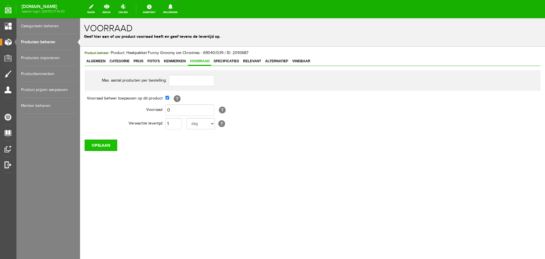
click at [103, 146] on input "OPSLAAN" at bounding box center [101, 144] width 33 height 11
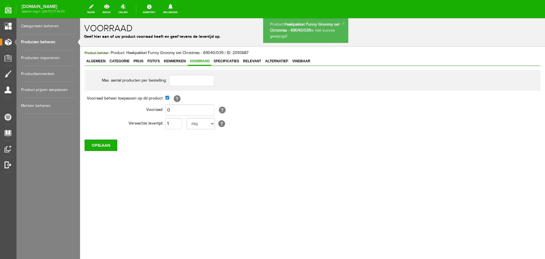
click at [42, 42] on link "Producten beheren" at bounding box center [48, 42] width 55 height 16
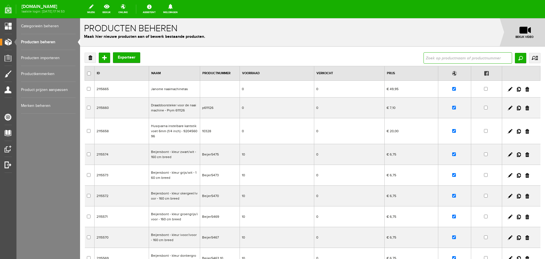
click at [433, 61] on input "text" at bounding box center [468, 57] width 89 height 11
type input "gekleurd elastiek"
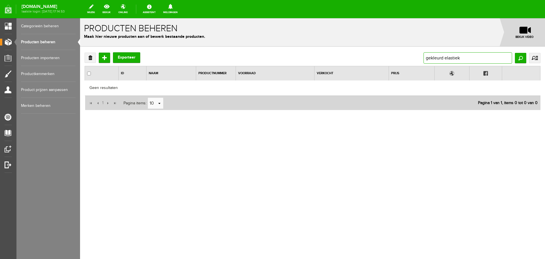
click at [469, 54] on input "gekleurd elastiek" at bounding box center [468, 57] width 89 height 11
drag, startPoint x: 443, startPoint y: 57, endPoint x: 409, endPoint y: 53, distance: 34.0
click at [409, 53] on div "Verwijderen Toevoegen Exporteer gekleurd elastiek Zoeken uitgebreid zoeken Cate…" at bounding box center [313, 57] width 456 height 11
type input "elastiek"
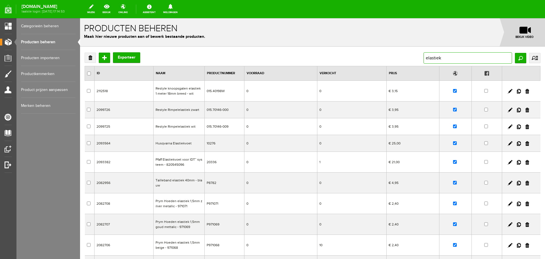
drag, startPoint x: 445, startPoint y: 58, endPoint x: 407, endPoint y: 57, distance: 38.4
click at [407, 57] on div "Verwijderen Toevoegen Exporteer elastiek Zoeken uitgebreid zoeken Categorie Cad…" at bounding box center [313, 57] width 456 height 11
type input "blauwe kaart elastiek"
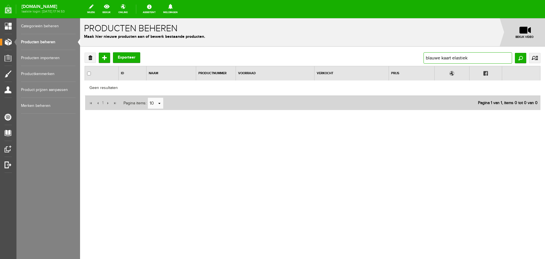
drag, startPoint x: 475, startPoint y: 58, endPoint x: 391, endPoint y: 59, distance: 83.8
click at [391, 59] on div "Verwijderen Toevoegen Exporteer blauwe kaart elastiek Zoeken uitgebreid zoeken …" at bounding box center [313, 57] width 456 height 11
paste input "Soepel en sterk elastiek 10mm blauw"
drag, startPoint x: 488, startPoint y: 57, endPoint x: 501, endPoint y: 58, distance: 13.4
click at [501, 58] on input "Soepel en sterk elastiek 10mm blauw" at bounding box center [468, 57] width 89 height 11
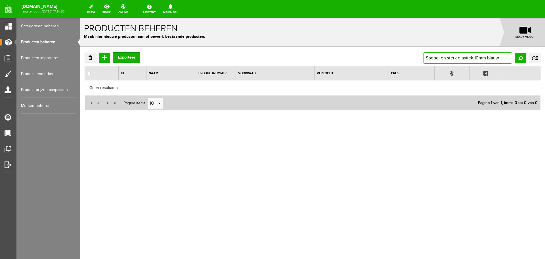
type input "Soepel en sterk elastiek 10mm"
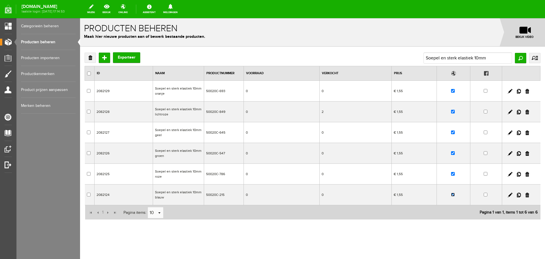
click at [451, 195] on input "checkbox" at bounding box center [453, 195] width 4 height 4
checkbox input "false"
click at [452, 91] on td at bounding box center [454, 91] width 34 height 21
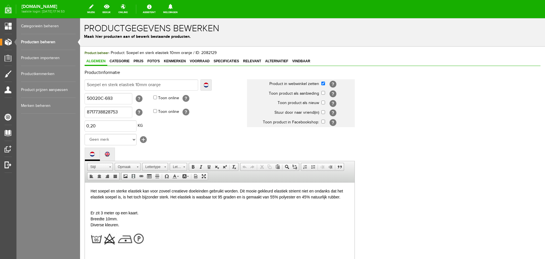
click at [51, 41] on link "Producten beheren" at bounding box center [48, 42] width 55 height 16
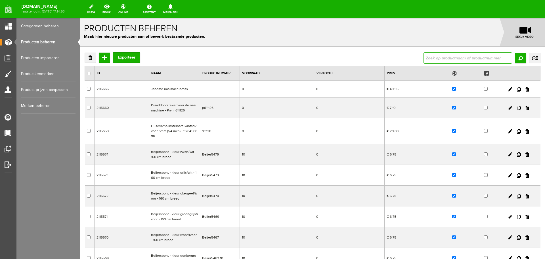
click at [465, 55] on input "text" at bounding box center [468, 57] width 89 height 11
paste input "Soepel en sterk elastiek 10mm blauw"
type input "Soepel en sterk elastiek 10mm blauw"
click at [516, 56] on input "Zoeken" at bounding box center [520, 58] width 11 height 10
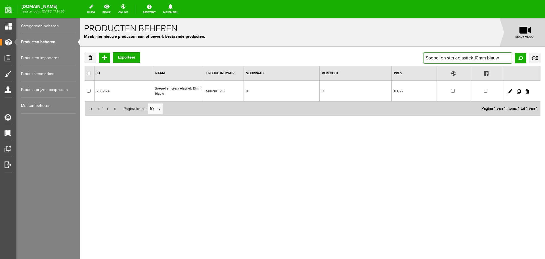
click at [504, 56] on input "Soepel en sterk elastiek 10mm blauw" at bounding box center [468, 57] width 89 height 11
type input "Soepel en sterk elastiek 10mm"
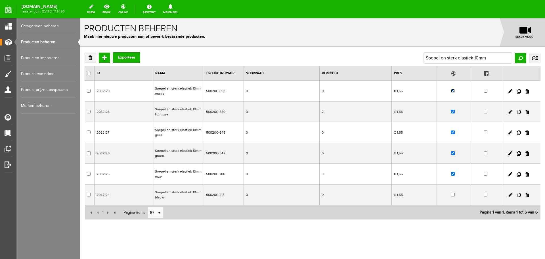
click at [451, 91] on input "checkbox" at bounding box center [453, 91] width 4 height 4
checkbox input "false"
click at [451, 153] on input "checkbox" at bounding box center [453, 153] width 4 height 4
checkbox input "false"
click at [488, 58] on input "Soepel en sterk elastiek 10mm" at bounding box center [468, 57] width 89 height 11
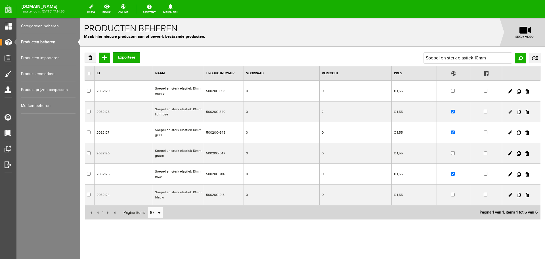
click at [508, 112] on link at bounding box center [510, 112] width 5 height 5
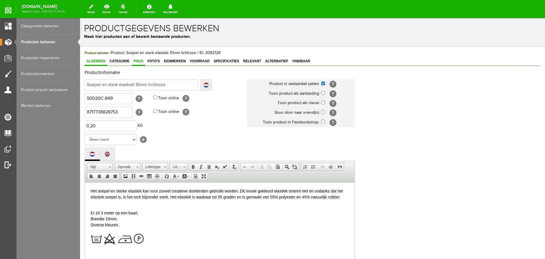
drag, startPoint x: 140, startPoint y: 61, endPoint x: 187, endPoint y: 84, distance: 52.9
click at [140, 61] on span "Prijs" at bounding box center [138, 61] width 13 height 4
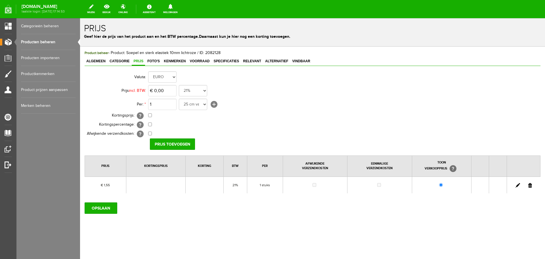
click at [518, 186] on link at bounding box center [518, 185] width 5 height 5
click at [169, 91] on input "1,55" at bounding box center [162, 90] width 28 height 11
type input "€ 1,95"
click at [168, 142] on input "[PERSON_NAME]" at bounding box center [170, 143] width 41 height 11
click at [107, 211] on input "OPSLAAN" at bounding box center [101, 207] width 33 height 11
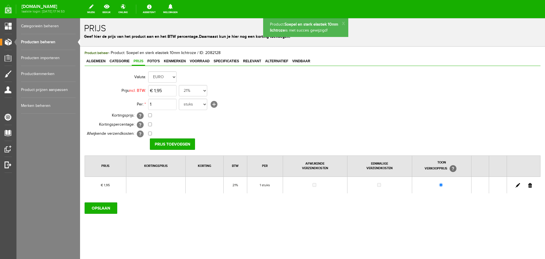
click at [43, 43] on link "Producten beheren" at bounding box center [48, 42] width 55 height 16
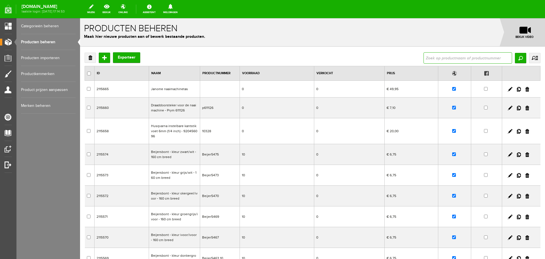
click at [434, 58] on input "text" at bounding box center [468, 57] width 89 height 11
paste input "Soepel en sterk elastiek 10mm blauw"
type input "Soepel en sterk elastiek 10mm"
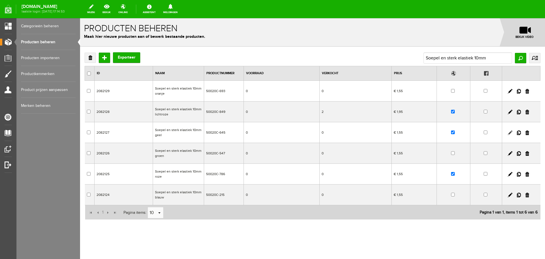
click at [508, 132] on link at bounding box center [510, 132] width 5 height 5
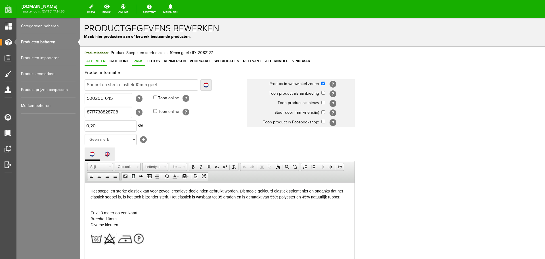
click at [137, 60] on span "Prijs" at bounding box center [138, 61] width 13 height 4
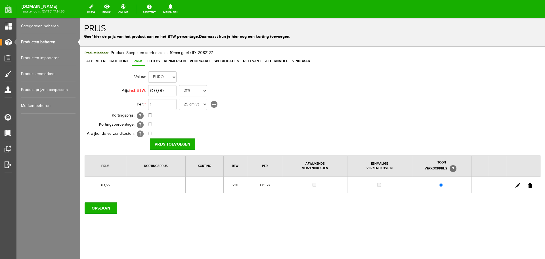
click at [518, 186] on link at bounding box center [518, 185] width 5 height 5
click at [165, 90] on input "1,55" at bounding box center [162, 90] width 28 height 11
type input "€ 1,95"
click at [171, 141] on input "[PERSON_NAME]" at bounding box center [170, 143] width 41 height 11
click at [110, 209] on input "OPSLAAN" at bounding box center [101, 207] width 33 height 11
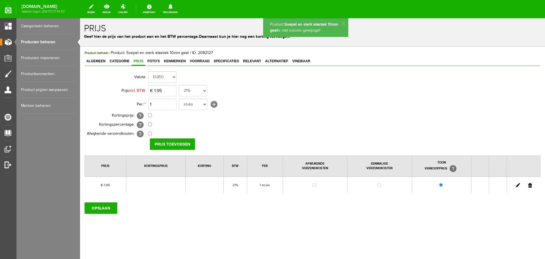
click at [45, 41] on link "Producten beheren" at bounding box center [48, 42] width 55 height 16
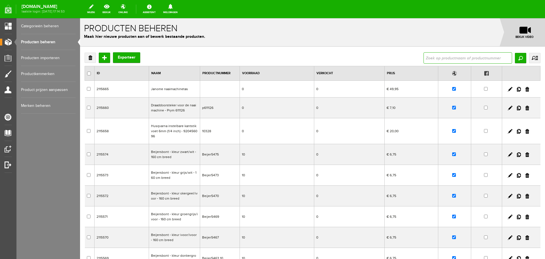
click at [463, 57] on input "text" at bounding box center [468, 57] width 89 height 11
type input "Soepel en sterk elastiek 10mm blauw"
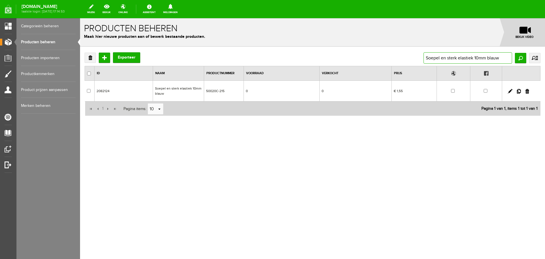
click at [495, 60] on input "Soepel en sterk elastiek 10mm blauw" at bounding box center [468, 57] width 89 height 11
type input "Soepel en sterk elastiek 10mm"
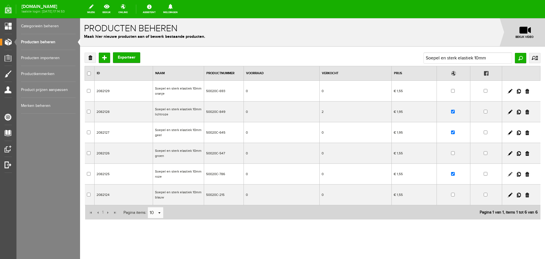
click at [508, 174] on link at bounding box center [510, 174] width 5 height 5
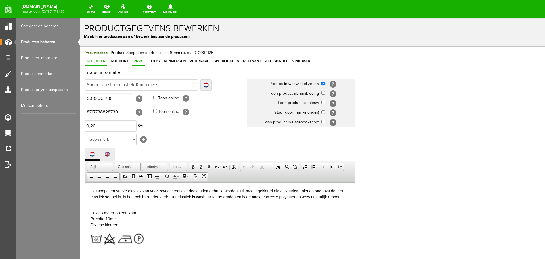
click at [139, 60] on span "Prijs" at bounding box center [138, 61] width 13 height 4
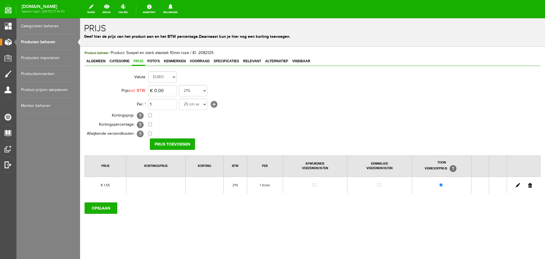
click at [518, 186] on link at bounding box center [518, 185] width 5 height 5
click at [170, 92] on input "1,55" at bounding box center [162, 90] width 28 height 11
type input "€ 1,95"
click at [175, 146] on input "[PERSON_NAME]" at bounding box center [170, 143] width 41 height 11
click at [105, 207] on input "OPSLAAN" at bounding box center [101, 207] width 33 height 11
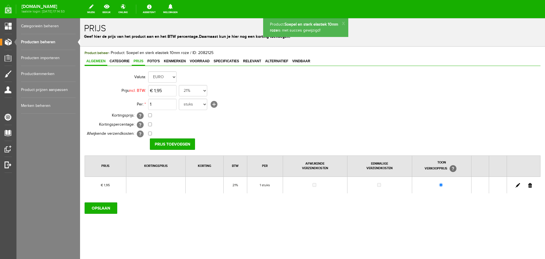
click at [98, 61] on span "Algemeen" at bounding box center [96, 61] width 23 height 4
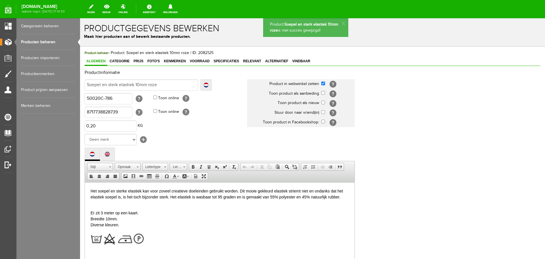
click at [41, 41] on link "Producten beheren" at bounding box center [48, 42] width 55 height 16
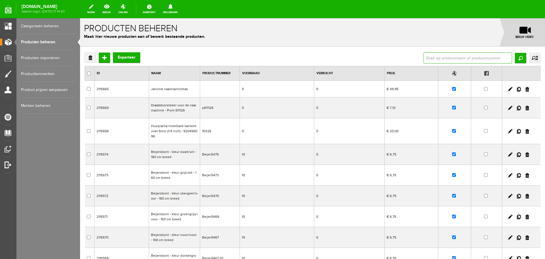
click at [429, 61] on input "text" at bounding box center [468, 57] width 89 height 11
type input "Soepel en sterk elastiek 10mm blauw"
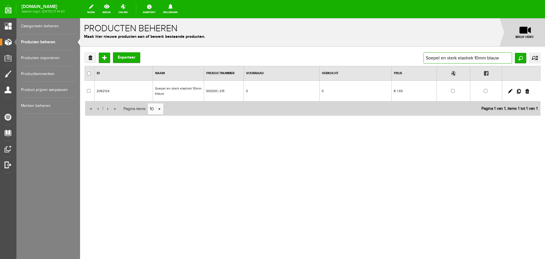
click at [497, 57] on input "Soepel en sterk elastiek 10mm blauw" at bounding box center [468, 57] width 89 height 11
type input "Soepel en sterk elastiek 10mm"
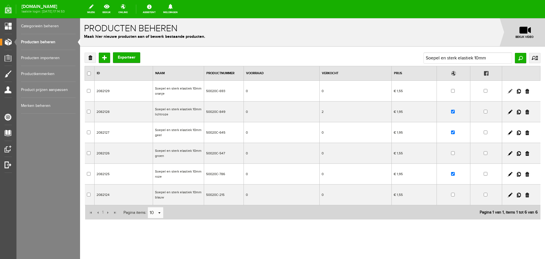
click at [508, 91] on link at bounding box center [510, 91] width 5 height 5
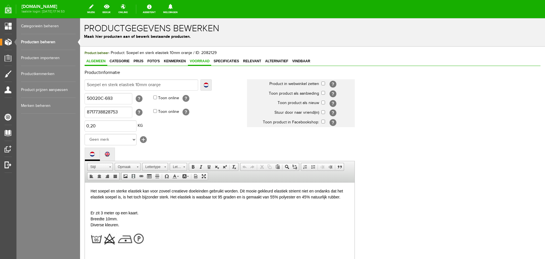
click at [193, 61] on span "Voorraad" at bounding box center [199, 61] width 23 height 4
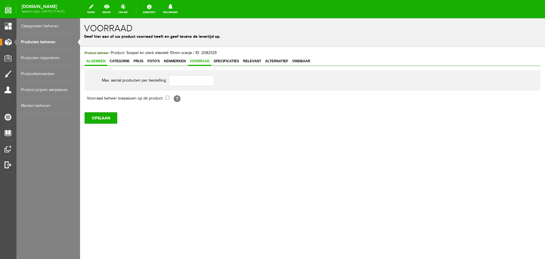
click at [100, 60] on span "Algemeen" at bounding box center [96, 61] width 23 height 4
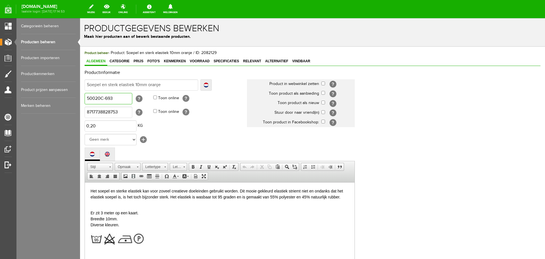
drag, startPoint x: 106, startPoint y: 99, endPoint x: 116, endPoint y: 99, distance: 10.0
click at [116, 99] on input "50020C-693" at bounding box center [109, 98] width 48 height 11
type input "50020C-722"
click at [128, 113] on input "8717738828753" at bounding box center [109, 112] width 48 height 11
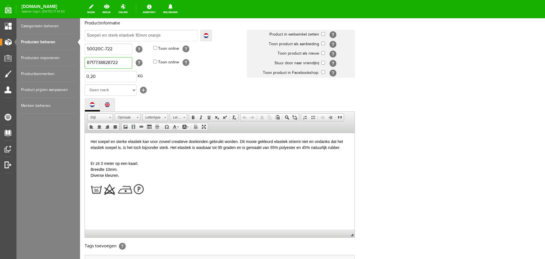
scroll to position [125, 0]
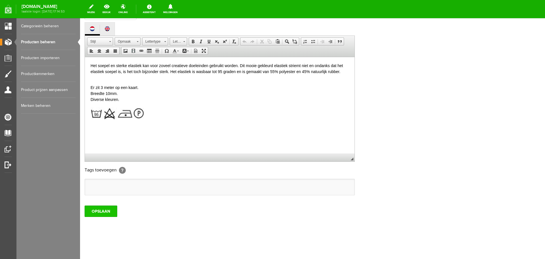
type input "8717738828722"
click at [111, 213] on input "OPSLAAN" at bounding box center [101, 210] width 33 height 11
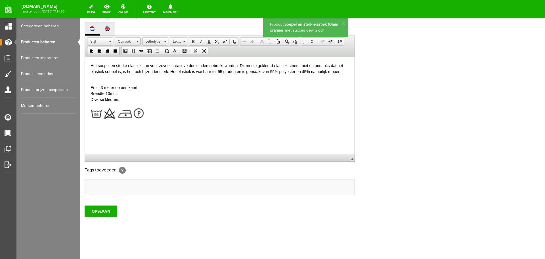
scroll to position [0, 0]
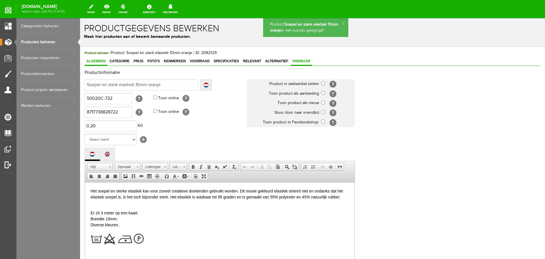
click at [297, 60] on span "Vindbaar" at bounding box center [301, 61] width 21 height 4
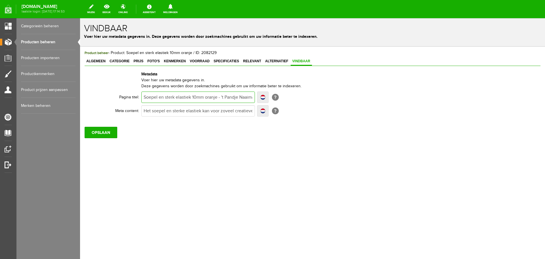
click at [209, 98] on input "Soepel en sterk elastiek 10mm oranje - 't Pandje Naaimachines" at bounding box center [198, 96] width 114 height 11
type input "Soepel en sterk elastiek 10mm r - 't Pandje Naaimachines"
type input "Soepel en sterk elastiek 10mm ro - 't Pandje Naaimachines"
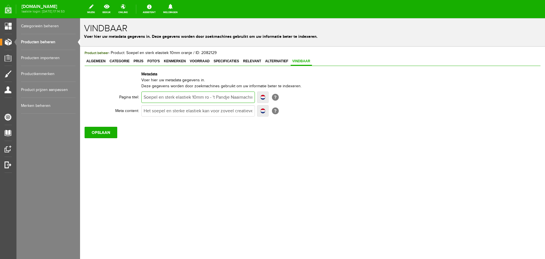
type input "Soepel en sterk elastiek 10mm ro - 't Pandje Naaimachines"
type input "Soepel en sterk elastiek 10mm roo - 't Pandje Naaimachines"
type input "Soepel en sterk elastiek 10mm rood - 't Pandje Naaimachines"
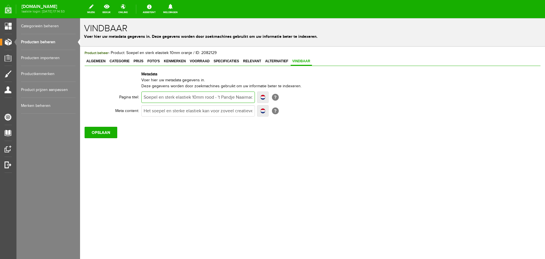
type input "Soepel en sterk elastiek 10mm rood - 't Pandje Naaimachines"
click at [179, 112] on input "Het soepel en sterke elastiek kan voor zoveel creatieve doeleinden gebruikt wor…" at bounding box center [198, 110] width 114 height 11
click at [226, 112] on input "Het soepel en sterke elastiek kan voor zoveel creatieve doeleinden gebruikt wor…" at bounding box center [198, 110] width 114 height 11
click at [206, 111] on input "Het soepel en sterke elastiek kan voor zoveel creatieve doeleinden gebruikt wor…" at bounding box center [198, 110] width 114 height 11
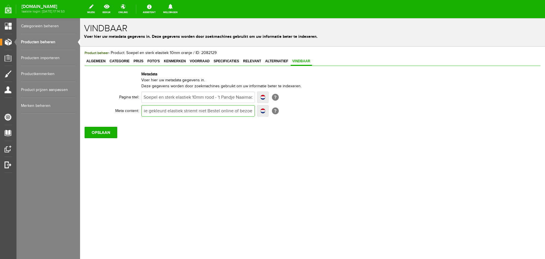
type input "Het soepel en sterke elastiek kan voor zoveel creatieve doeleinden gebruikt wor…"
click at [212, 114] on input "Het soepel en sterke elastiek kan voor zoveel creatieve doeleinden gebruikt wor…" at bounding box center [198, 110] width 114 height 11
type input "Het soepel en sterke elastiek kan voor zoveel creatieve doeleinden gebruikt wor…"
click at [178, 110] on input "Het soepel en sterke elastiek kan voor zoveel creatieve doeleinden gebruikt wor…" at bounding box center [198, 110] width 114 height 11
click at [153, 111] on input "Het soepel en sterke elastiek kan voor zoveel creatieve doeleinden gebruikt wor…" at bounding box center [198, 110] width 114 height 11
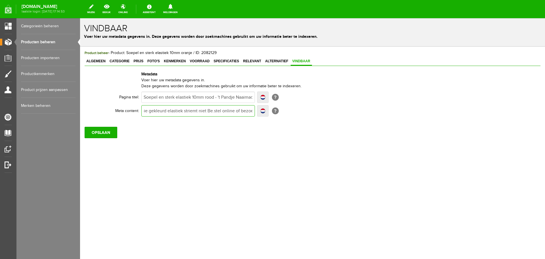
type input "Het soepel en sterke elastiek kan voor zoveel creatieve doeleinden gebruikt wor…"
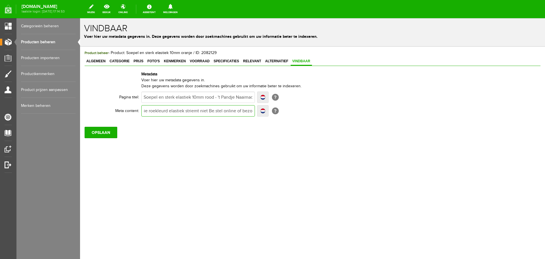
type input "Het soepel en sterke elastiek kan voor zoveel creatieve doeleinden gebruikt wor…"
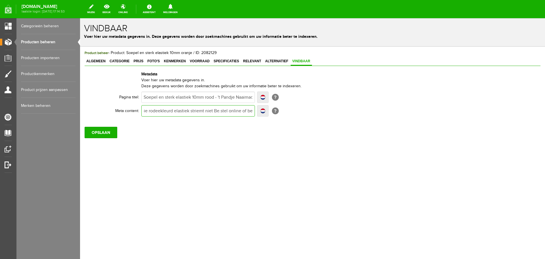
type input "Het soepel en sterke elastiek kan voor zoveel creatieve doeleinden gebruikt wor…"
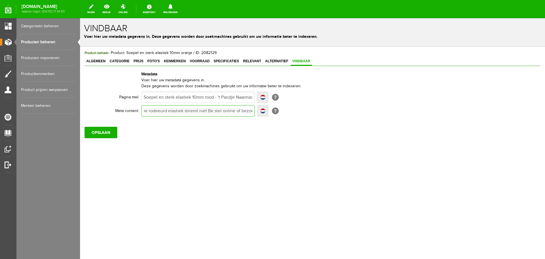
type input "Het soepel en sterke elastiek kan voor zoveel creatieve doeleinden gebruikt wor…"
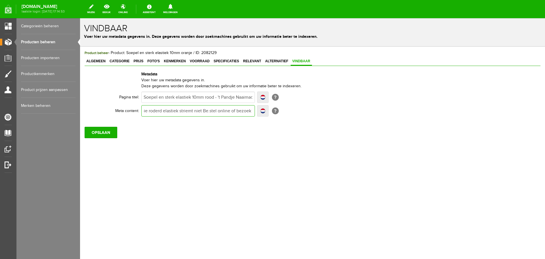
type input "Het soepel en sterke elastiek kan voor zoveel creatieve doeleinden gebruikt wor…"
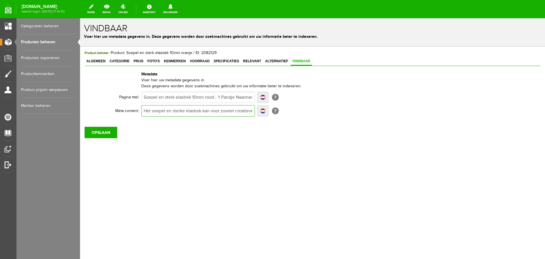
click at [242, 110] on input "Het soepel en sterke elastiek kan voor zoveel creatieve doeleinden gebruikt wor…" at bounding box center [198, 110] width 114 height 11
click at [174, 110] on input "Het soepel en sterke elastiek kan voor zoveel creatieve doeleinden gebruikt wor…" at bounding box center [198, 110] width 114 height 11
type input "Het soepel en sterke elastiek kan voor zoveel creatieve doeleinden gebruikt wor…"
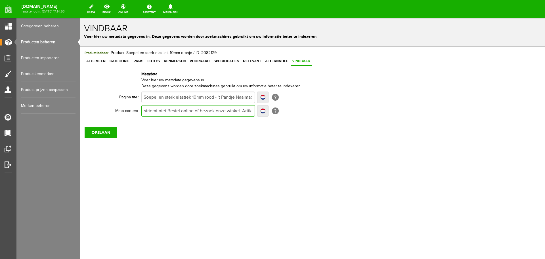
type input "Het soepel en sterke elastiek kan voor zoveel creatieve doeleinden gebruikt wor…"
click at [114, 132] on input "OPSLAAN" at bounding box center [101, 132] width 33 height 11
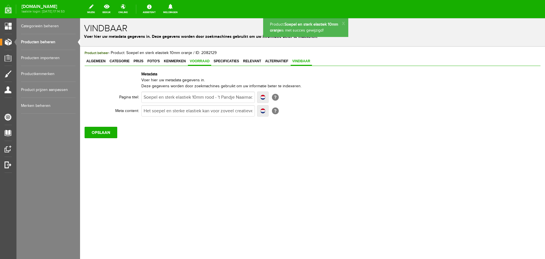
scroll to position [0, 0]
click at [198, 61] on span "Voorraad" at bounding box center [199, 61] width 23 height 4
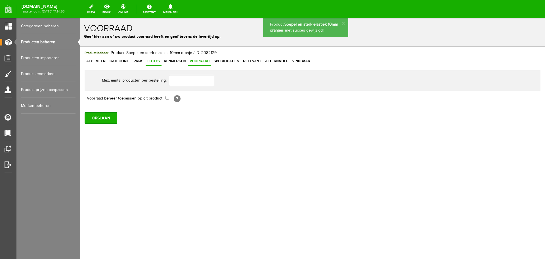
click at [153, 60] on span "Foto's" at bounding box center [154, 61] width 16 height 4
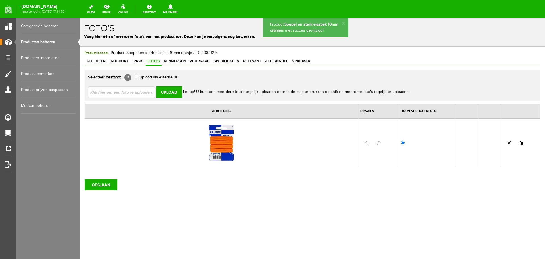
click at [524, 141] on td at bounding box center [520, 142] width 39 height 49
drag, startPoint x: 522, startPoint y: 144, endPoint x: 295, endPoint y: 21, distance: 258.2
click at [522, 144] on link at bounding box center [522, 143] width 4 height 5
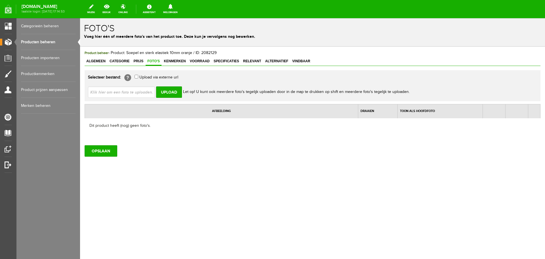
click at [102, 92] on input "file" at bounding box center [124, 91] width 72 height 11
type input "C:\fakepath\soepel-en-sterk-elastiek-10mm-rood-t-pandje-naaimachines.jpg"
type input "soepel-en-sterk-elastiek-10mm-rood-t-pandje-naaimachines.jpg"
click at [102, 149] on input "OPSLAAN" at bounding box center [101, 150] width 33 height 11
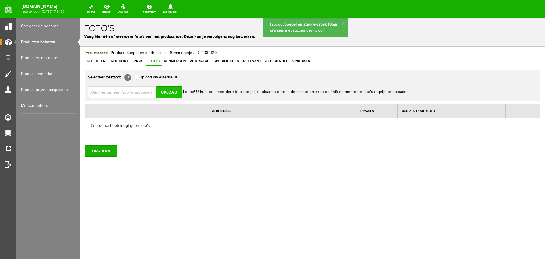
click at [171, 93] on input "Upload" at bounding box center [169, 91] width 26 height 11
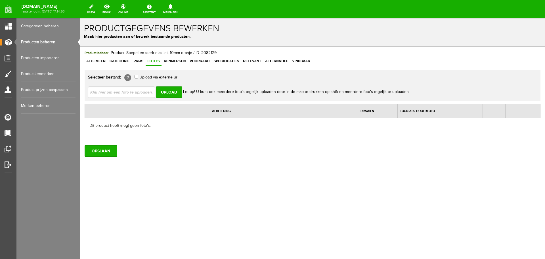
click at [115, 91] on input "file" at bounding box center [124, 91] width 72 height 11
type input "C:\fakepath\soepel-en-sterk-elastiek-10mm-rood-t-pandje-naaimachines.jpg"
type input "soepel-en-sterk-elastiek-10mm-rood-t-pandje-naaimachines.jpg"
click at [172, 91] on input "Upload" at bounding box center [169, 91] width 26 height 11
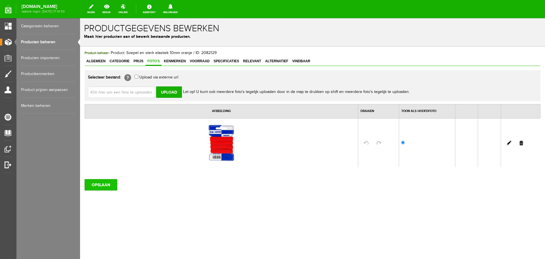
click at [108, 188] on input "OPSLAAN" at bounding box center [101, 184] width 33 height 11
click at [97, 184] on input "OPSLAAN" at bounding box center [101, 184] width 33 height 11
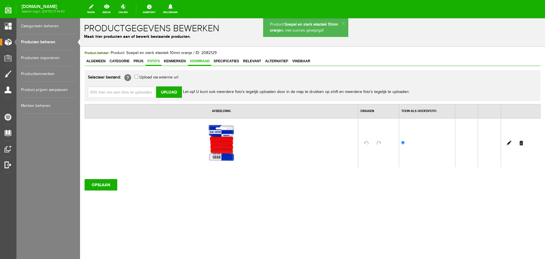
click at [195, 61] on span "Voorraad" at bounding box center [199, 61] width 23 height 4
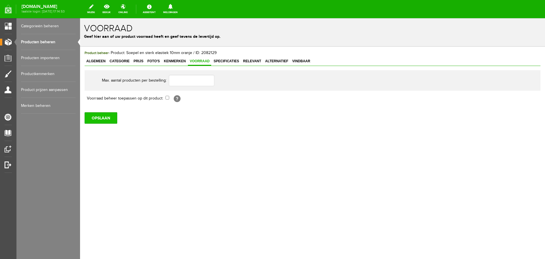
click at [108, 116] on input "OPSLAAN" at bounding box center [101, 117] width 33 height 11
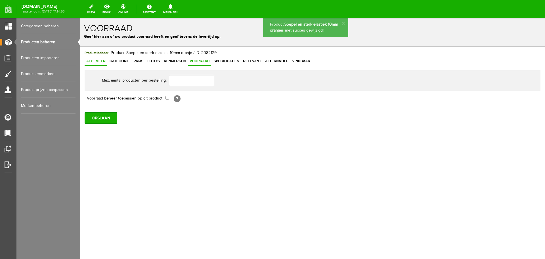
click at [102, 60] on span "Algemeen" at bounding box center [96, 61] width 23 height 4
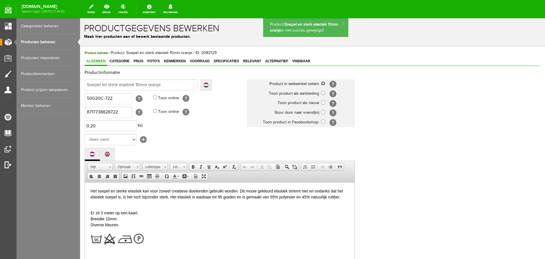
click at [324, 84] on input "checkbox" at bounding box center [324, 84] width 4 height 4
checkbox input "true"
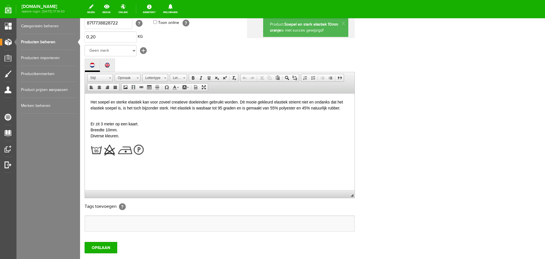
scroll to position [125, 0]
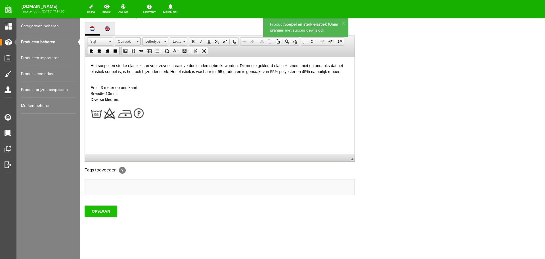
click at [113, 209] on input "OPSLAAN" at bounding box center [101, 210] width 33 height 11
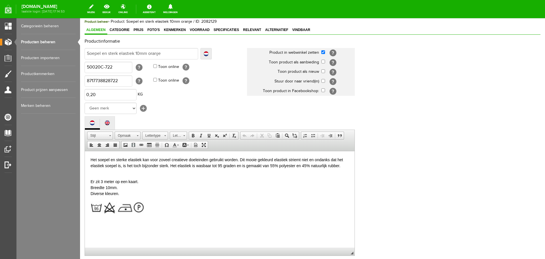
scroll to position [0, 0]
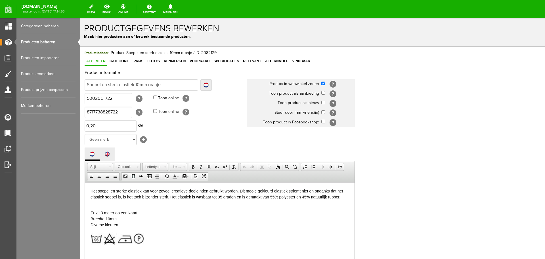
drag, startPoint x: 41, startPoint y: 40, endPoint x: 195, endPoint y: 37, distance: 153.7
click at [42, 40] on link "Producten beheren" at bounding box center [48, 42] width 55 height 16
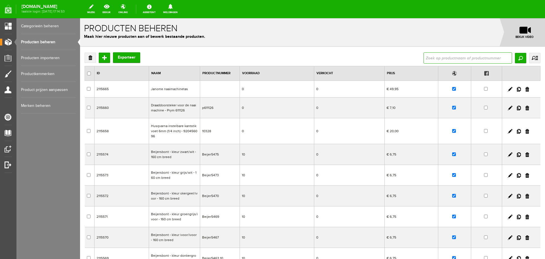
click at [431, 53] on input "text" at bounding box center [468, 57] width 89 height 11
type input "klank"
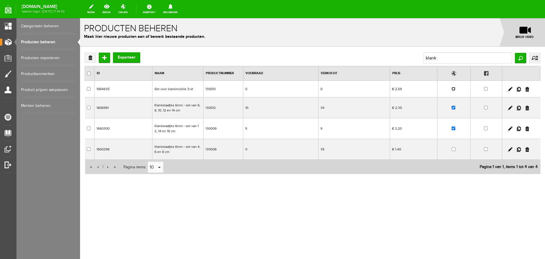
click at [454, 90] on input "checkbox" at bounding box center [454, 89] width 4 height 4
checkbox input "true"
click at [511, 89] on link at bounding box center [510, 89] width 5 height 5
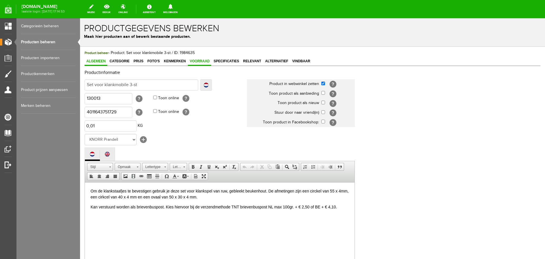
click at [202, 62] on span "Voorraad" at bounding box center [199, 61] width 23 height 4
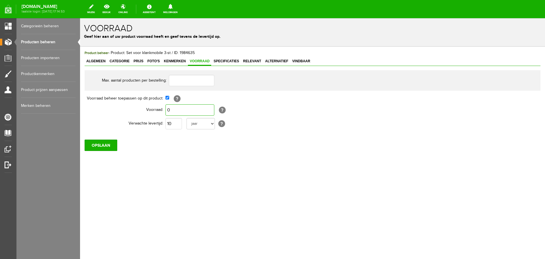
click at [172, 112] on input "0" at bounding box center [190, 109] width 49 height 11
type input "4"
type input "1"
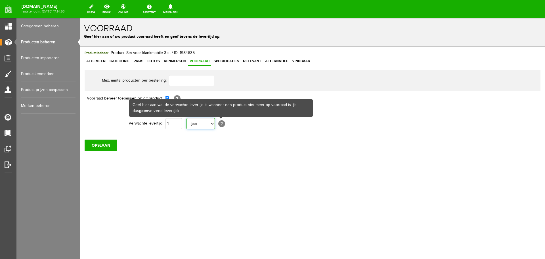
click at [211, 125] on select "dag dagen week weken maand maanden jaar jaren werkdagen" at bounding box center [201, 123] width 28 height 11
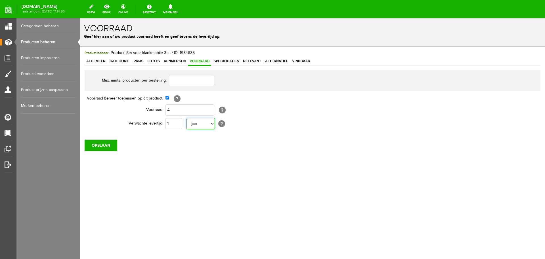
select select "day"
click at [187, 118] on select "dag dagen week weken maand maanden jaar jaren werkdagen" at bounding box center [201, 123] width 28 height 11
click at [102, 145] on input "OPSLAAN" at bounding box center [101, 144] width 33 height 11
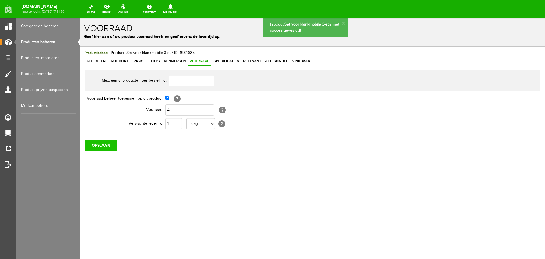
click at [108, 141] on input "OPSLAAN" at bounding box center [101, 144] width 33 height 11
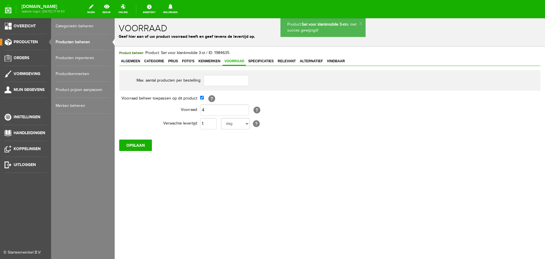
click at [64, 41] on link "Producten beheren" at bounding box center [83, 42] width 55 height 16
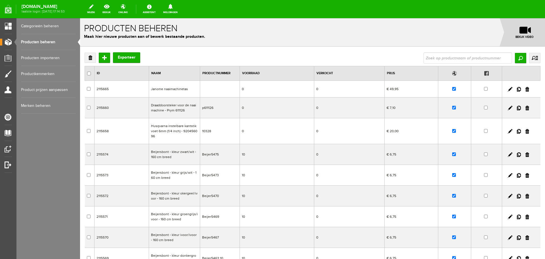
click at [428, 61] on input "text" at bounding box center [468, 57] width 89 height 11
type input "klank"
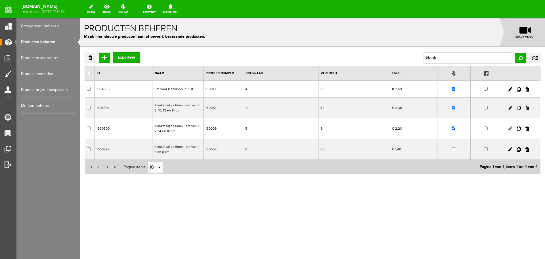
click at [510, 128] on link at bounding box center [510, 128] width 5 height 5
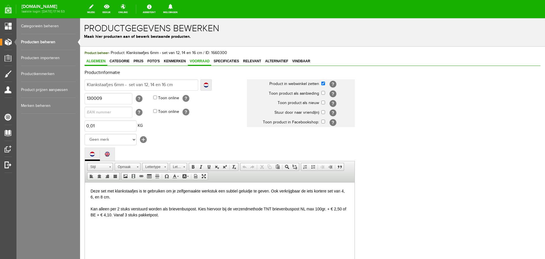
click at [197, 62] on span "Voorraad" at bounding box center [199, 61] width 23 height 4
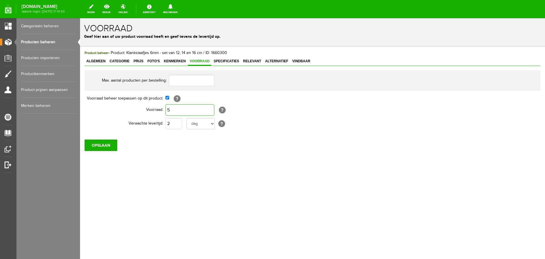
click at [172, 110] on input "5" at bounding box center [190, 109] width 49 height 11
type input "4"
click at [105, 143] on input "OPSLAAN" at bounding box center [101, 144] width 33 height 11
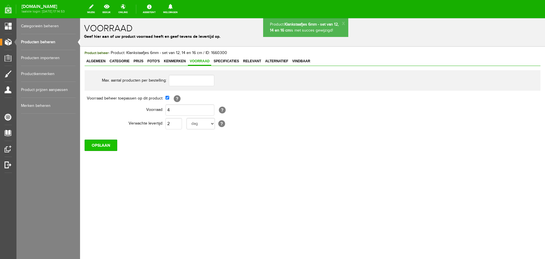
click at [97, 146] on input "OPSLAAN" at bounding box center [101, 144] width 33 height 11
click at [49, 42] on link "Producten beheren" at bounding box center [48, 42] width 55 height 16
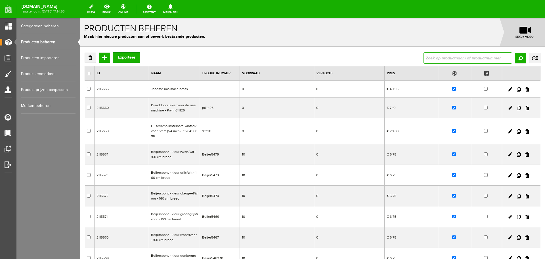
click at [452, 60] on input "text" at bounding box center [468, 57] width 89 height 11
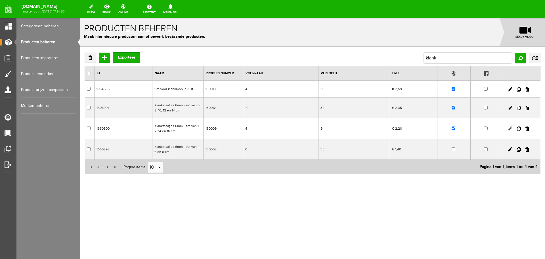
click at [510, 128] on link at bounding box center [510, 128] width 5 height 5
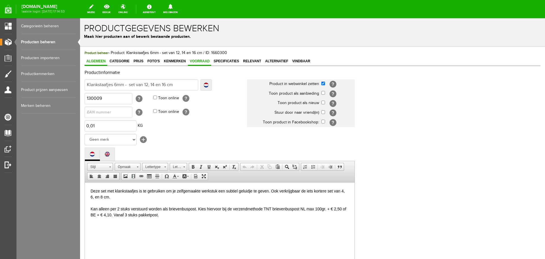
click at [204, 60] on span "Voorraad" at bounding box center [199, 61] width 23 height 4
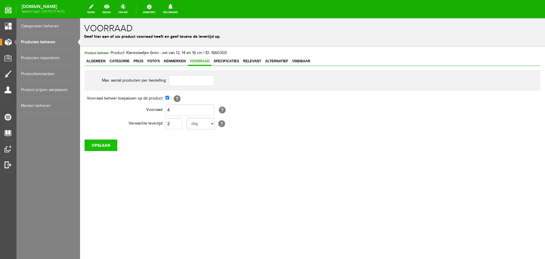
click at [105, 142] on input "OPSLAAN" at bounding box center [101, 144] width 33 height 11
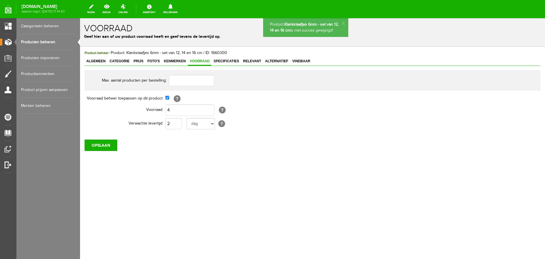
click at [45, 41] on link "Producten beheren" at bounding box center [48, 42] width 55 height 16
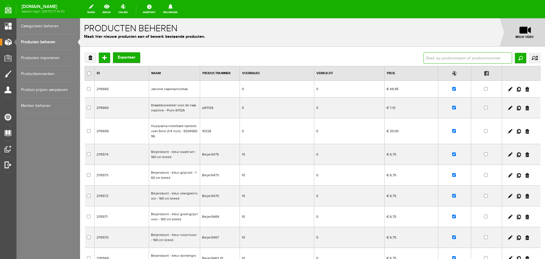
click at [424, 59] on input "text" at bounding box center [468, 57] width 89 height 11
type input "klank"
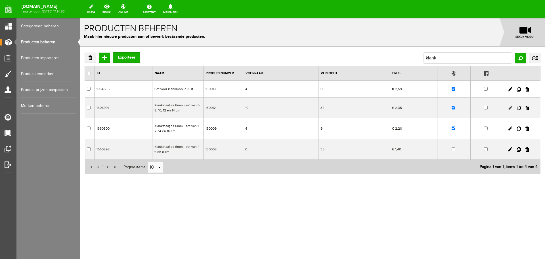
click at [509, 108] on link at bounding box center [510, 108] width 5 height 5
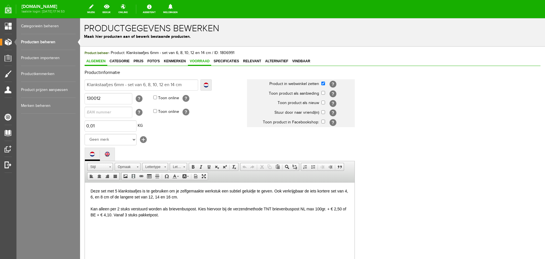
click at [195, 61] on span "Voorraad" at bounding box center [199, 61] width 23 height 4
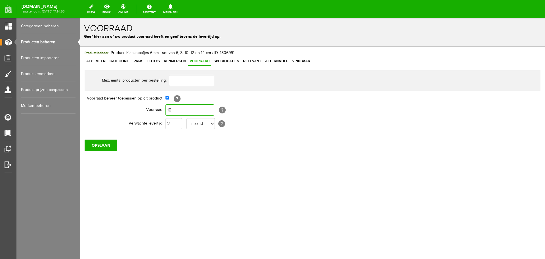
click at [175, 110] on input "10" at bounding box center [190, 109] width 49 height 11
type input "4"
click at [96, 146] on input "OPSLAAN" at bounding box center [101, 144] width 33 height 11
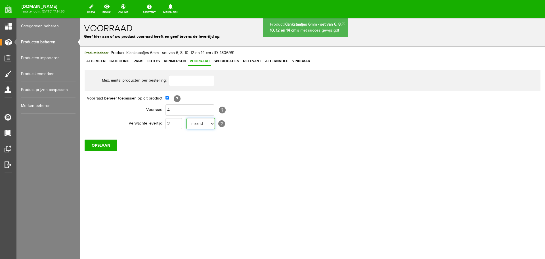
click at [212, 124] on select "dag dagen week weken maand maanden jaar jaren werkdagen" at bounding box center [201, 123] width 28 height 11
select select "day"
click at [187, 118] on select "dag dagen week weken maand maanden jaar jaren werkdagen" at bounding box center [201, 123] width 28 height 11
click at [106, 145] on input "OPSLAAN" at bounding box center [101, 144] width 33 height 11
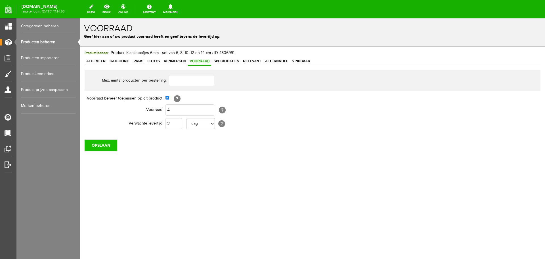
click at [98, 144] on input "OPSLAAN" at bounding box center [101, 144] width 33 height 11
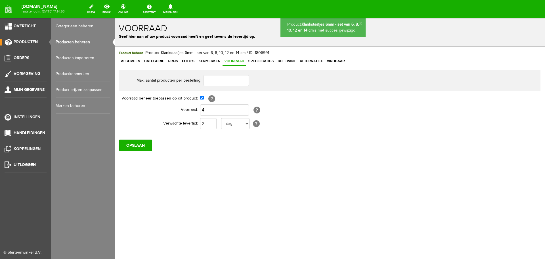
click at [73, 42] on link "Producten beheren" at bounding box center [83, 42] width 55 height 16
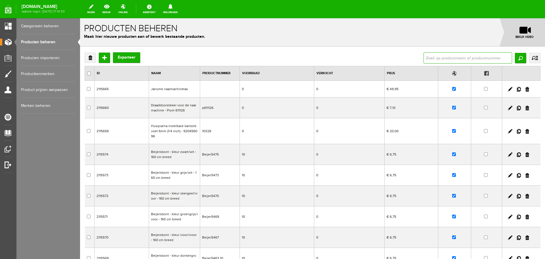
click at [428, 58] on input "text" at bounding box center [468, 57] width 89 height 11
type input "Prym Zacht Tailleband elastiek 38mm - gri"
click at [516, 56] on input "Zoeken" at bounding box center [520, 58] width 11 height 10
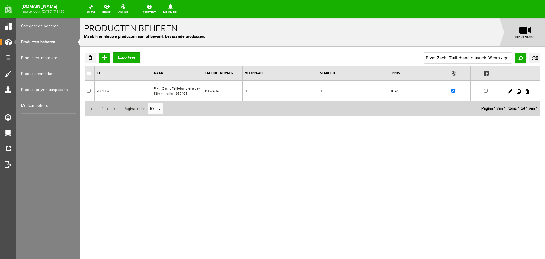
click at [456, 91] on td at bounding box center [455, 91] width 34 height 21
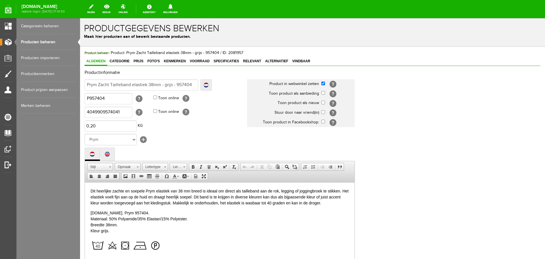
click at [324, 85] on td "[?]" at bounding box center [339, 84] width 34 height 10
click at [322, 84] on input "checkbox" at bounding box center [324, 84] width 4 height 4
checkbox input "false"
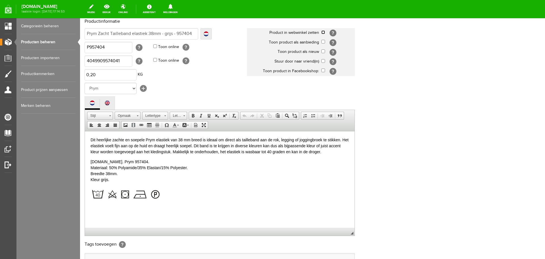
scroll to position [114, 0]
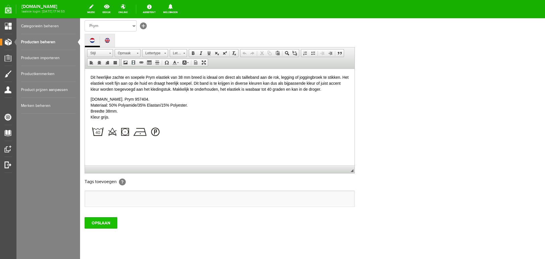
click at [93, 220] on input "OPSLAAN" at bounding box center [101, 222] width 33 height 11
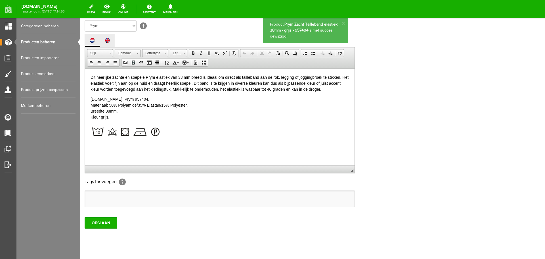
scroll to position [0, 0]
click at [35, 41] on link "Producten beheren" at bounding box center [48, 42] width 55 height 16
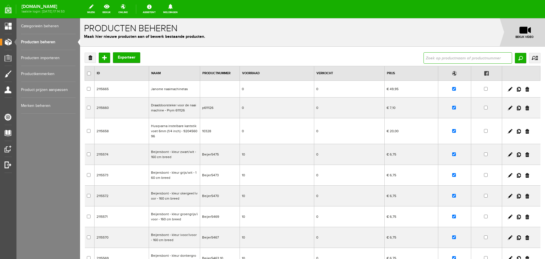
click at [444, 55] on input "text" at bounding box center [468, 57] width 89 height 11
paste input "Prym Zacht Tailleband elastiek 38mm - gri"
drag, startPoint x: 501, startPoint y: 58, endPoint x: 518, endPoint y: 58, distance: 17.6
click at [518, 58] on div "Prym [PERSON_NAME] elastiek 38mm - gri Zoeken uitgebreid zoeken Categorie Cadea…" at bounding box center [482, 57] width 117 height 11
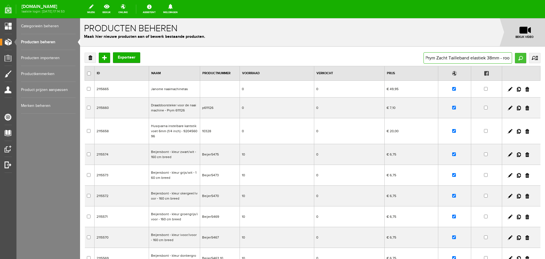
type input "Prym Zacht Tailleband elastiek 38mm - rood"
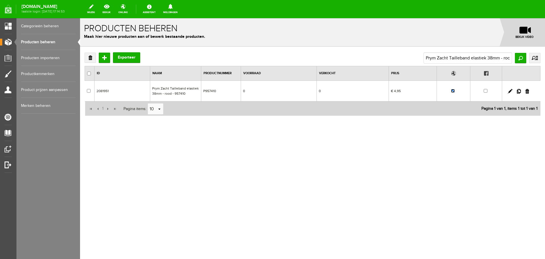
click at [454, 92] on input "checkbox" at bounding box center [453, 91] width 4 height 4
checkbox input "false"
click at [453, 56] on input "Prym Zacht Tailleband elastiek 38mm - rood" at bounding box center [468, 57] width 89 height 11
type input "991880"
click at [521, 60] on input "Zoeken" at bounding box center [520, 58] width 11 height 10
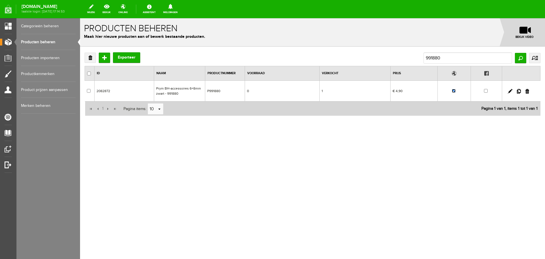
click at [455, 90] on input "checkbox" at bounding box center [454, 91] width 4 height 4
checkbox input "false"
drag, startPoint x: 447, startPoint y: 59, endPoint x: 402, endPoint y: 61, distance: 45.2
click at [402, 61] on div "Verwijderen Toevoegen Exporteer 991880 Zoeken uitgebreid zoeken Categorie Cadea…" at bounding box center [313, 57] width 456 height 11
type input "76488"
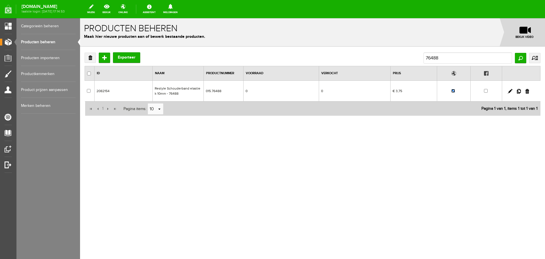
click at [453, 91] on input "checkbox" at bounding box center [454, 91] width 4 height 4
checkbox input "false"
click at [45, 38] on link "Producten beheren" at bounding box center [48, 42] width 55 height 16
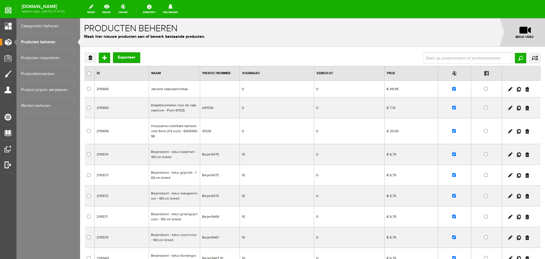
scroll to position [0, 0]
click at [432, 58] on input "text" at bounding box center [468, 57] width 89 height 11
type input "schouder"
click at [516, 59] on input "Zoeken" at bounding box center [520, 58] width 11 height 10
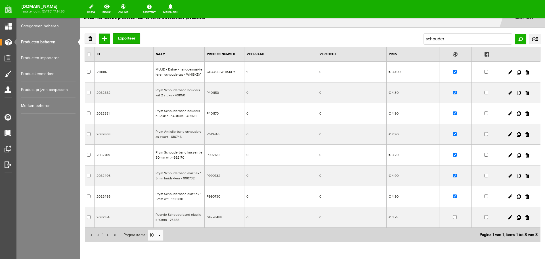
scroll to position [28, 0]
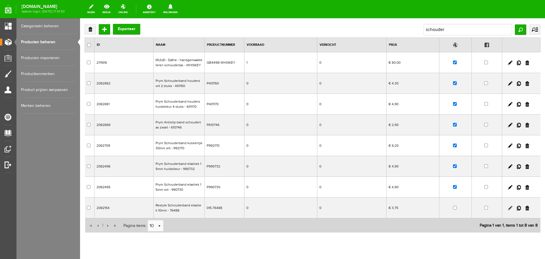
click at [508, 207] on link at bounding box center [510, 208] width 5 height 5
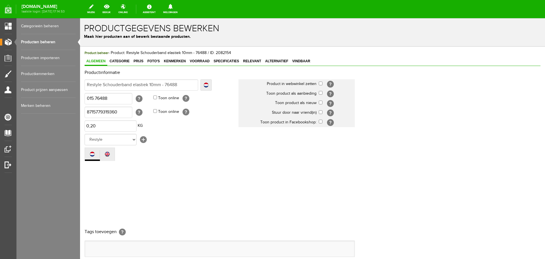
scroll to position [0, 0]
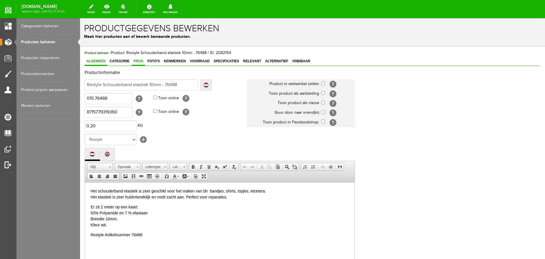
click at [135, 60] on span "Prijs" at bounding box center [138, 61] width 13 height 4
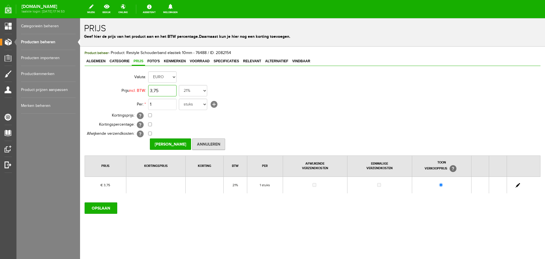
click at [169, 90] on input "3,75" at bounding box center [162, 90] width 28 height 11
type input "€ 4,50"
click at [166, 146] on input "[PERSON_NAME]" at bounding box center [170, 143] width 41 height 11
click at [109, 208] on input "OPSLAAN" at bounding box center [101, 207] width 33 height 11
click at [106, 210] on input "OPSLAAN" at bounding box center [101, 207] width 33 height 11
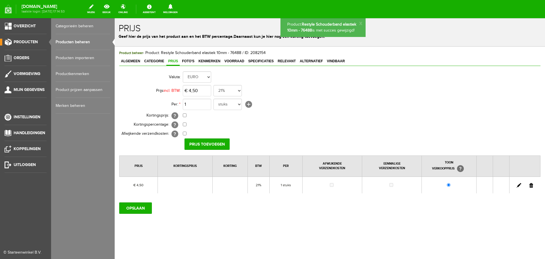
click at [82, 40] on link "Producten beheren" at bounding box center [83, 42] width 55 height 16
